Goal: Task Accomplishment & Management: Use online tool/utility

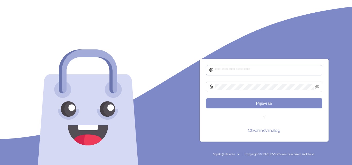
click at [219, 67] on span at bounding box center [264, 70] width 116 height 10
click at [219, 70] on input "text" at bounding box center [267, 70] width 105 height 6
type input "**********"
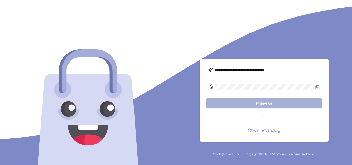
click at [253, 105] on button "Prijavi se" at bounding box center [264, 103] width 116 height 10
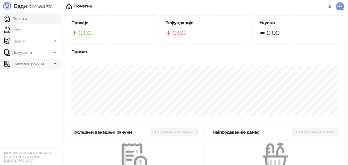
click at [53, 63] on div "Фискални рачуни" at bounding box center [31, 64] width 60 height 10
click at [38, 74] on link "Издати рачуни" at bounding box center [23, 75] width 35 height 10
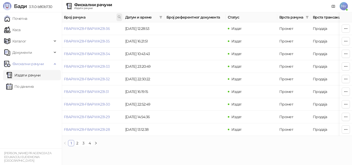
click at [118, 16] on icon at bounding box center [119, 17] width 4 height 4
type input "*"
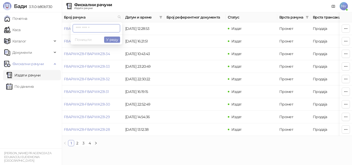
paste input "**********"
type input "**********"
click at [106, 39] on button "У реду" at bounding box center [112, 40] width 16 height 6
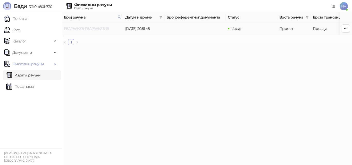
click at [94, 28] on link "F8APWKZ8-F8APWKZ8-19" at bounding box center [86, 28] width 45 height 5
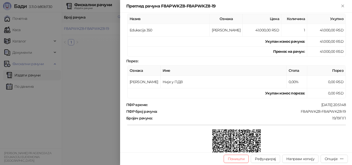
scroll to position [103, 0]
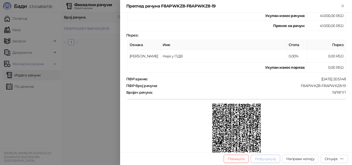
click at [269, 158] on button "Рефундирај" at bounding box center [265, 159] width 29 height 8
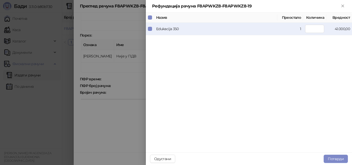
type input "*"
click at [334, 160] on button "Потврди" at bounding box center [336, 159] width 24 height 8
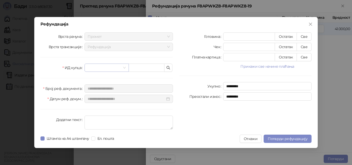
click at [106, 66] on input "search" at bounding box center [104, 68] width 33 height 8
click at [125, 69] on span at bounding box center [107, 68] width 38 height 8
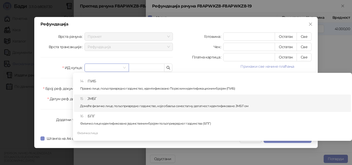
scroll to position [129, 0]
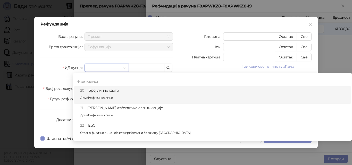
click at [107, 94] on div "20 Број личне карте Домаће физичко лице" at bounding box center [214, 95] width 268 height 15
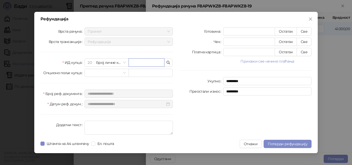
paste input "*********"
click at [125, 73] on span at bounding box center [107, 73] width 38 height 8
type input "*********"
click at [125, 73] on span at bounding box center [107, 73] width 38 height 8
click at [256, 62] on button "Прикажи све начине плаћања" at bounding box center [267, 61] width 88 height 6
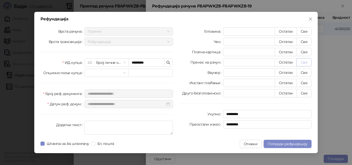
click at [307, 61] on button "Све" at bounding box center [303, 62] width 15 height 8
type input "*****"
type input "****"
click at [282, 144] on span "Потврди рефундацију" at bounding box center [288, 144] width 40 height 5
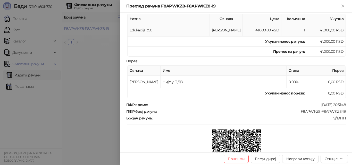
scroll to position [103, 0]
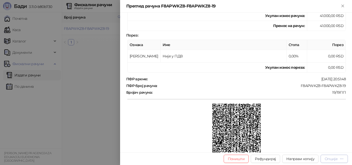
click at [339, 158] on div "Опције" at bounding box center [334, 158] width 19 height 5
click at [168, 133] on div at bounding box center [236, 129] width 218 height 50
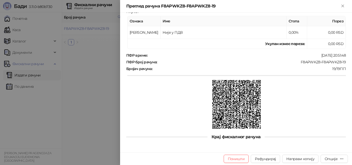
scroll to position [75, 0]
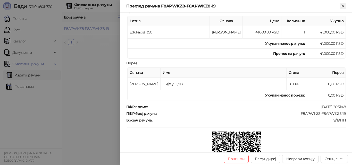
click at [342, 5] on icon "Close" at bounding box center [342, 6] width 2 height 2
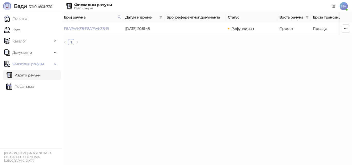
click at [344, 6] on span "NV" at bounding box center [344, 6] width 8 height 8
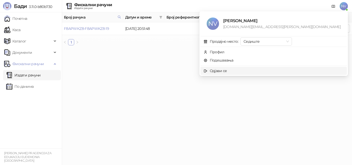
click at [227, 70] on div "Одјави се" at bounding box center [218, 71] width 17 height 6
